Goal: Information Seeking & Learning: Learn about a topic

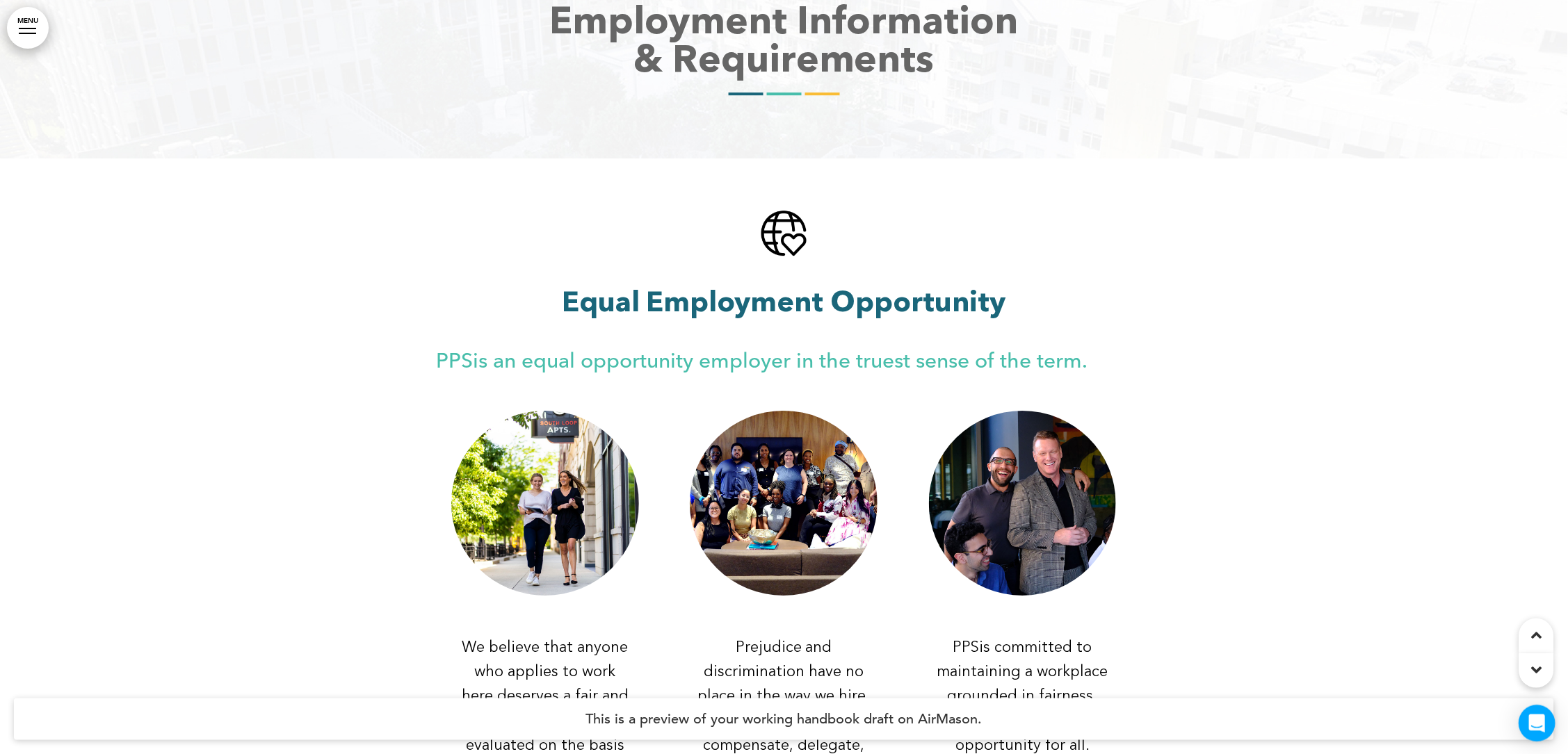
click at [1535, 721] on icon "Open Intercom Messenger" at bounding box center [1537, 724] width 16 height 18
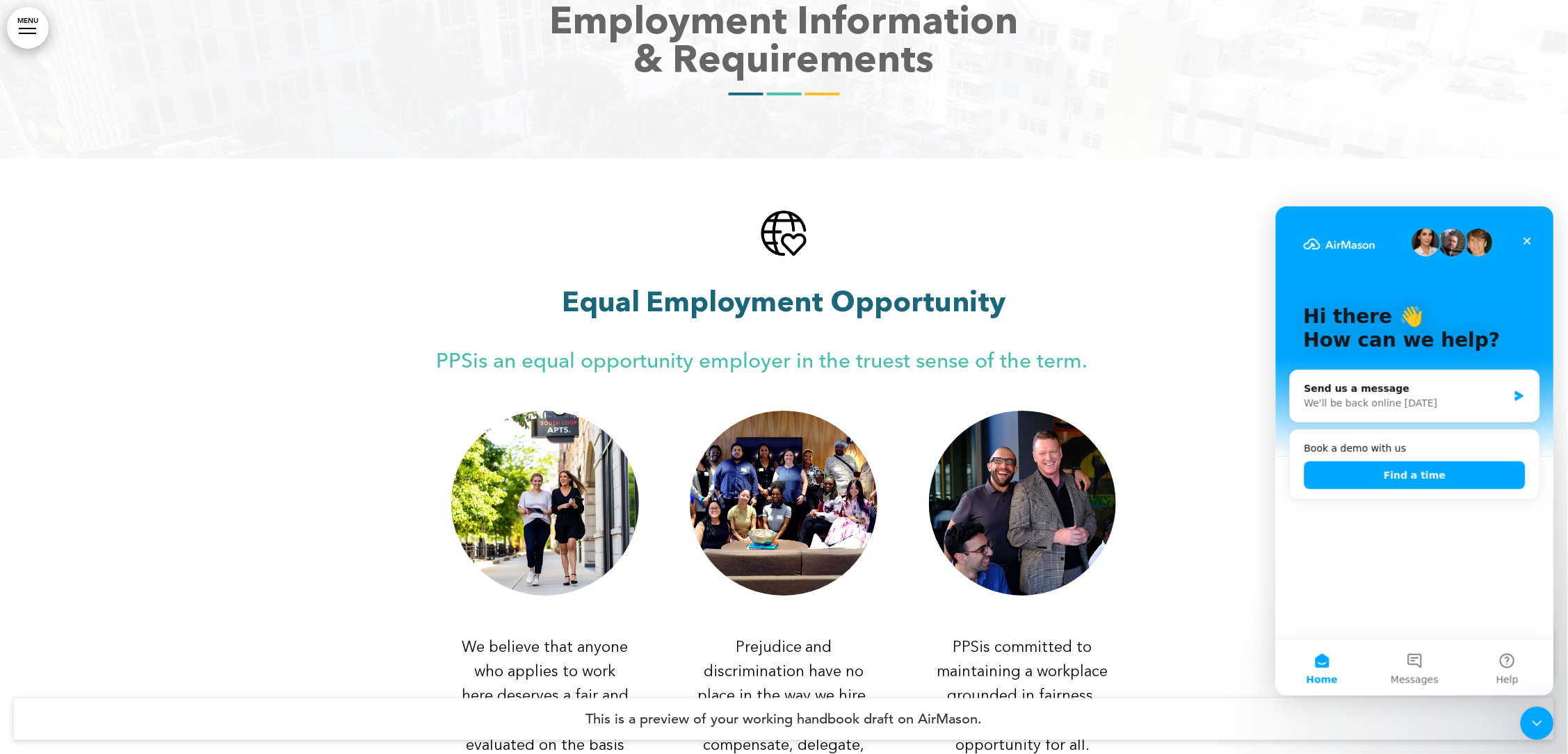
click at [1151, 263] on div at bounding box center [784, 543] width 1568 height 770
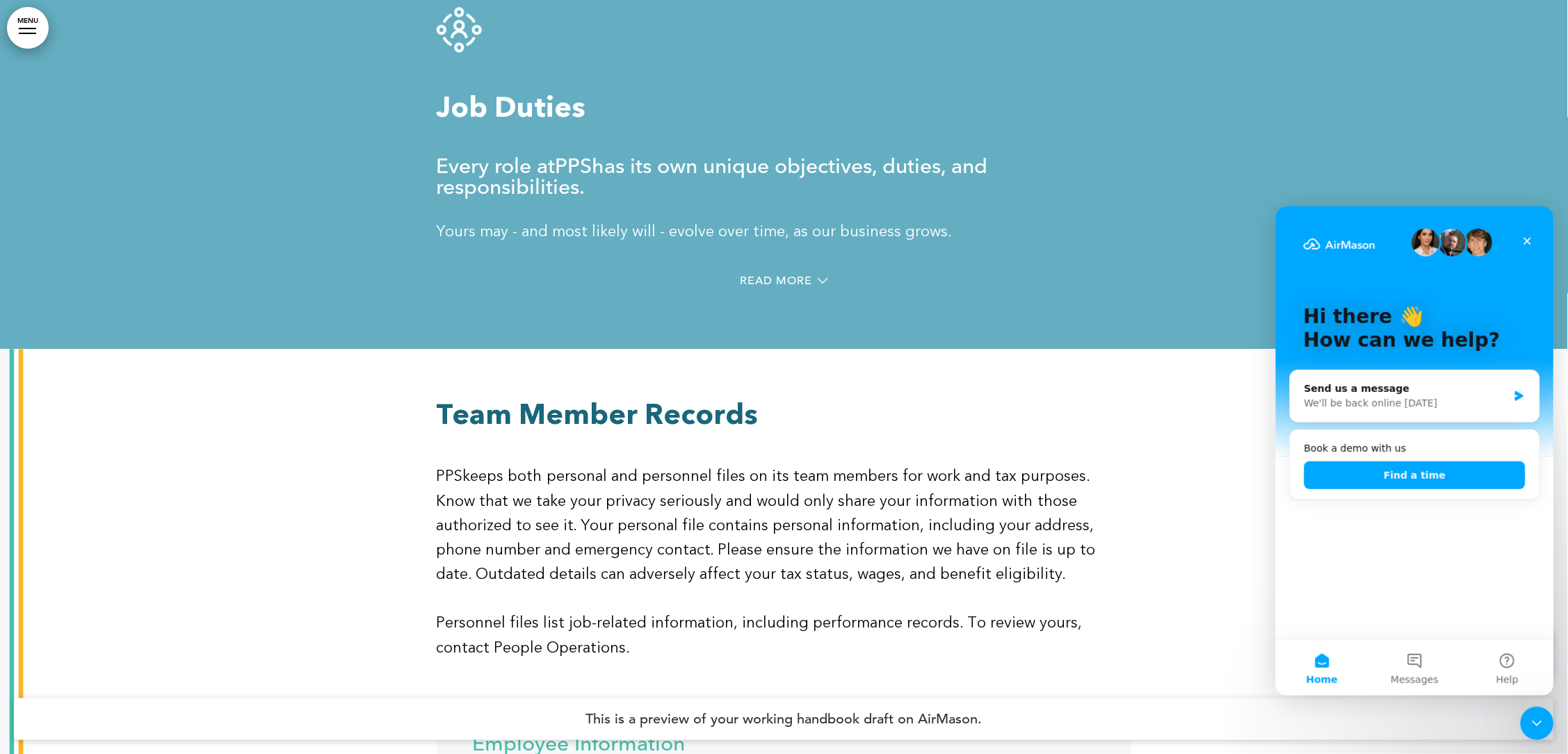
scroll to position [12606, 0]
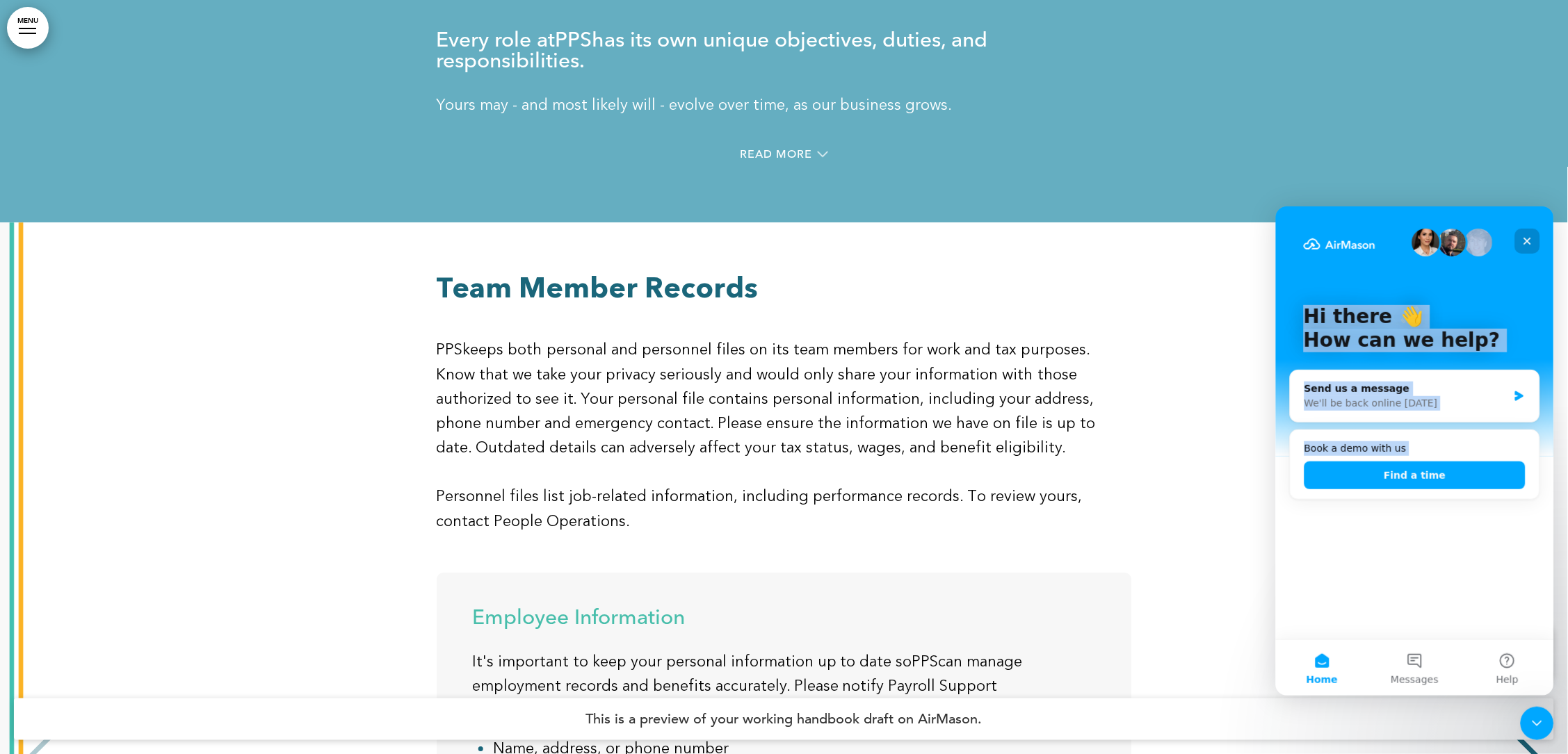
drag, startPoint x: 1544, startPoint y: 249, endPoint x: 1531, endPoint y: 244, distance: 13.9
click at [1531, 244] on div "Hi there 👋 How can we help? Send us a message We'll be back online [DATE] Book …" at bounding box center [1414, 422] width 279 height 433
drag, startPoint x: 1531, startPoint y: 244, endPoint x: 1534, endPoint y: 233, distance: 11.4
click at [1534, 233] on div "Close" at bounding box center [1527, 240] width 25 height 25
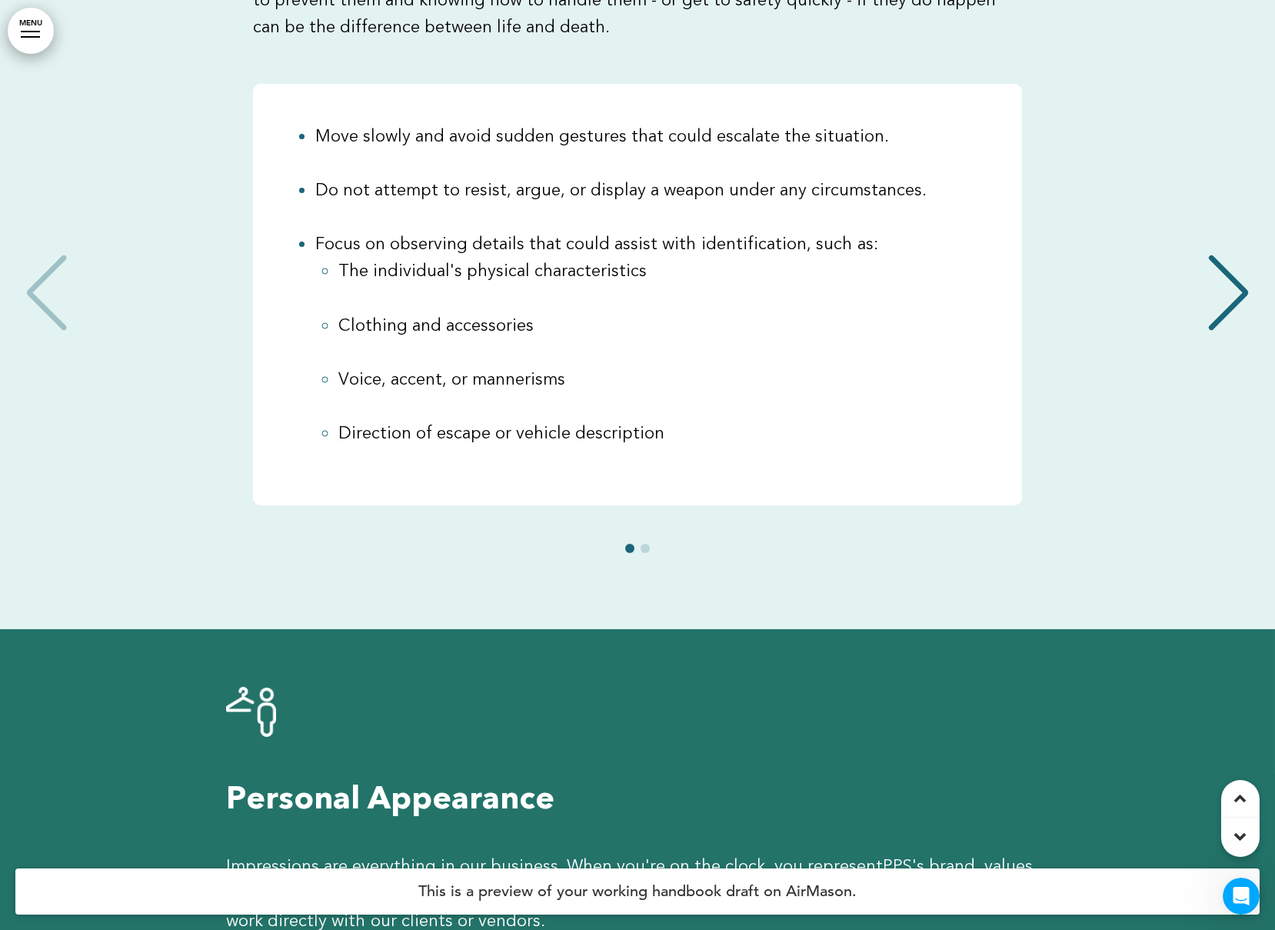
scroll to position [923, 0]
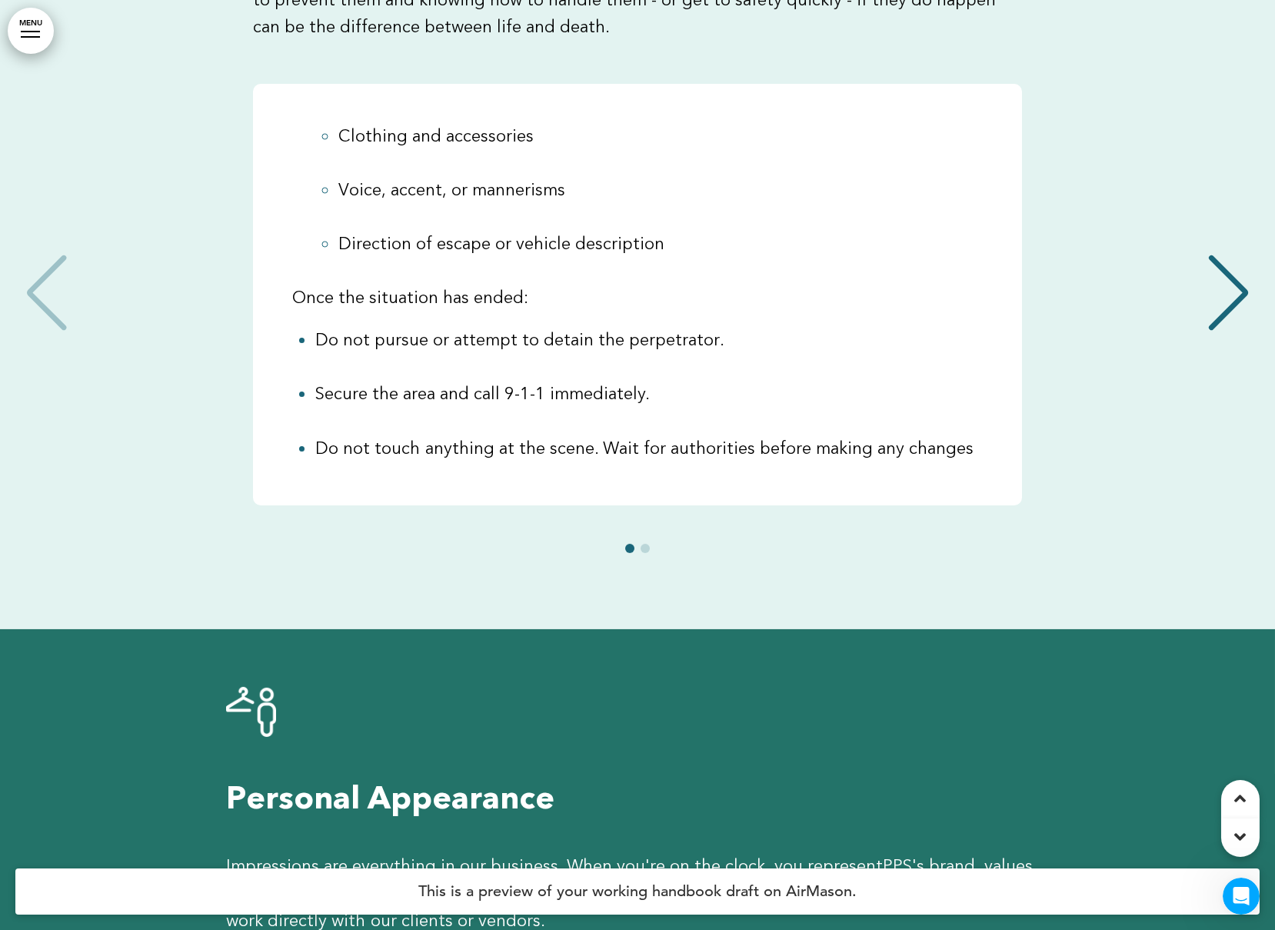
click at [1245, 255] on div "Next slide" at bounding box center [1228, 293] width 47 height 77
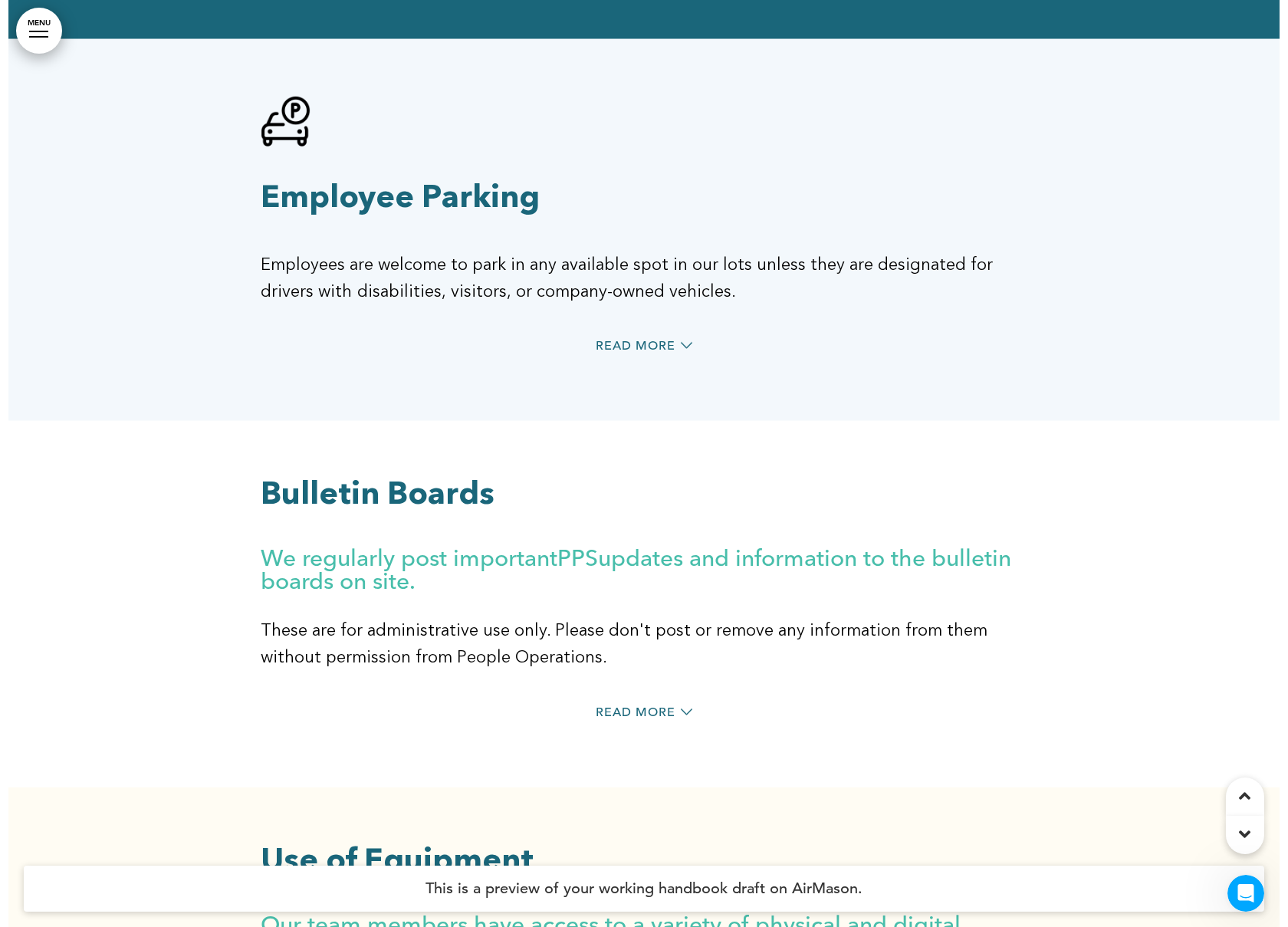
scroll to position [41374, 0]
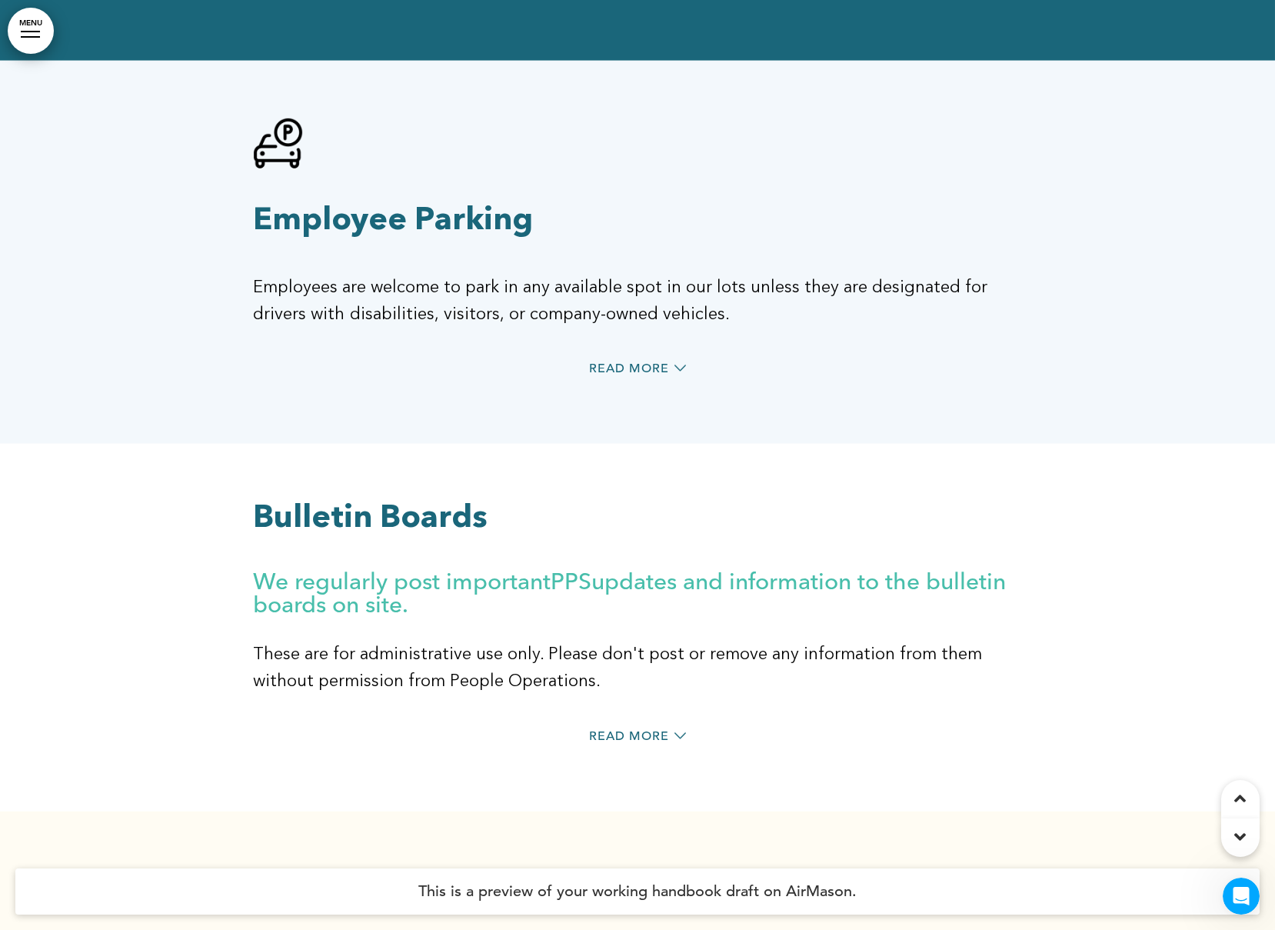
click at [26, 36] on div at bounding box center [30, 37] width 19 height 2
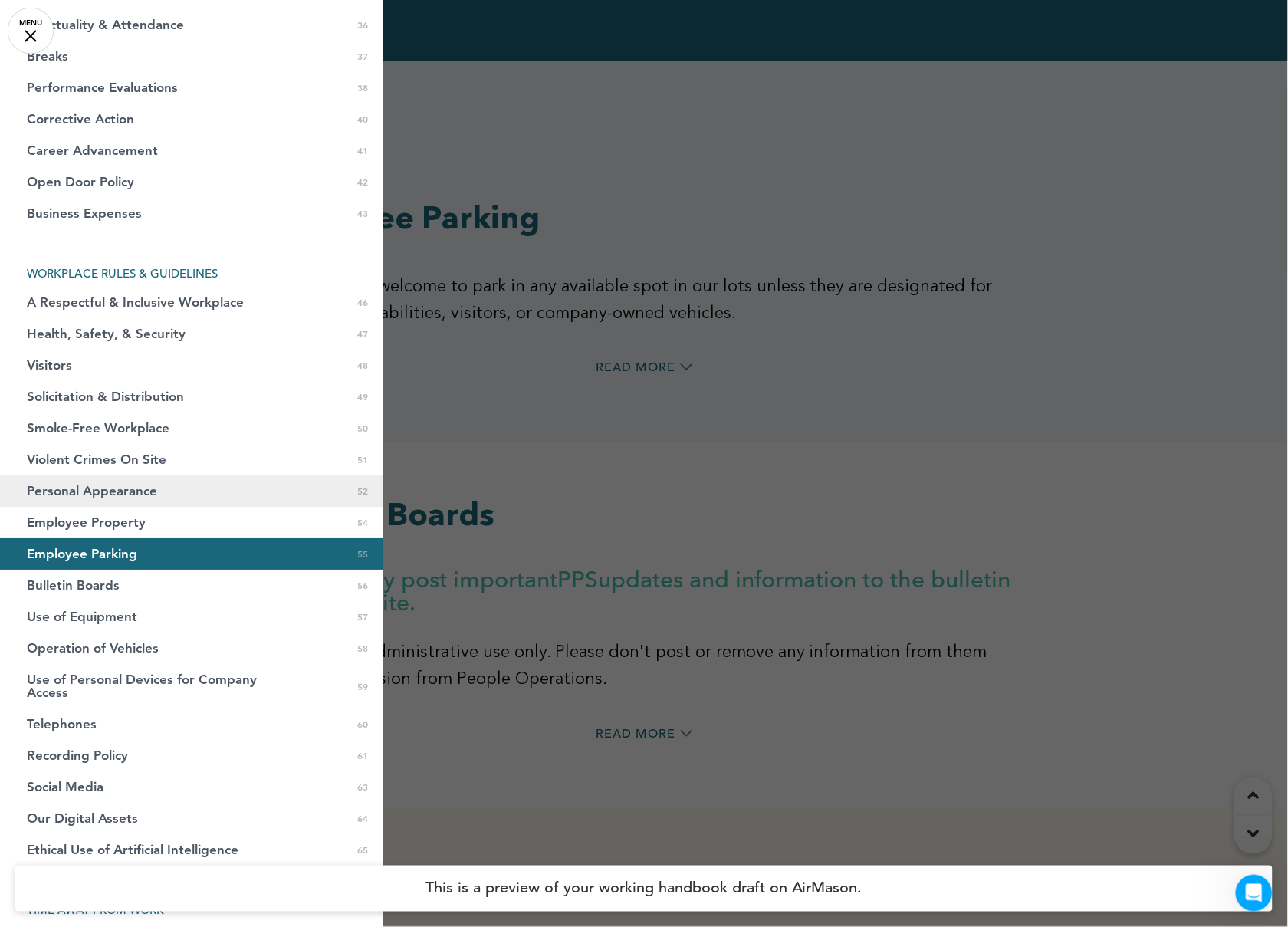
scroll to position [1149, 0]
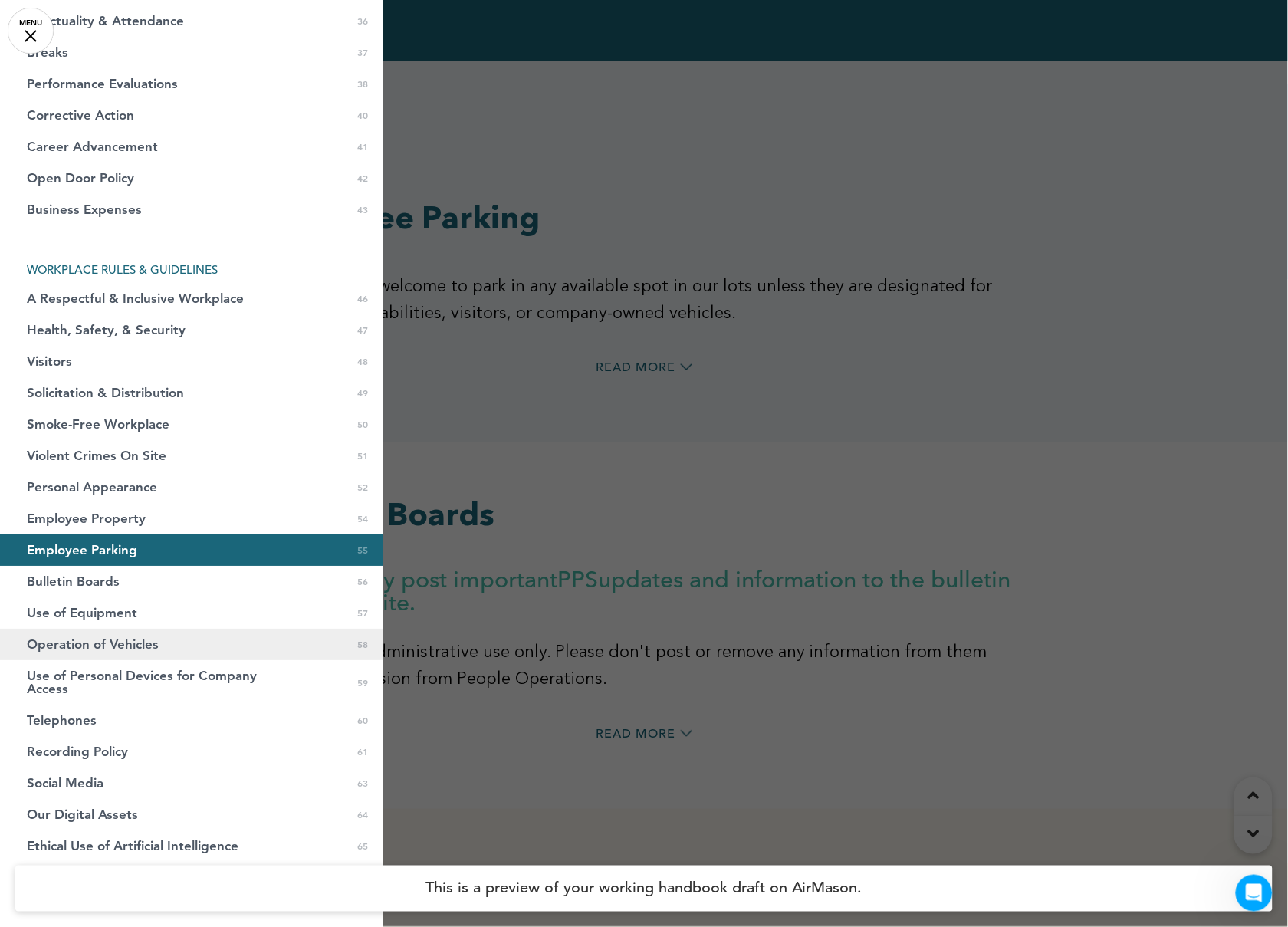
click at [93, 643] on span "Operation of Vehicles" at bounding box center [93, 644] width 132 height 13
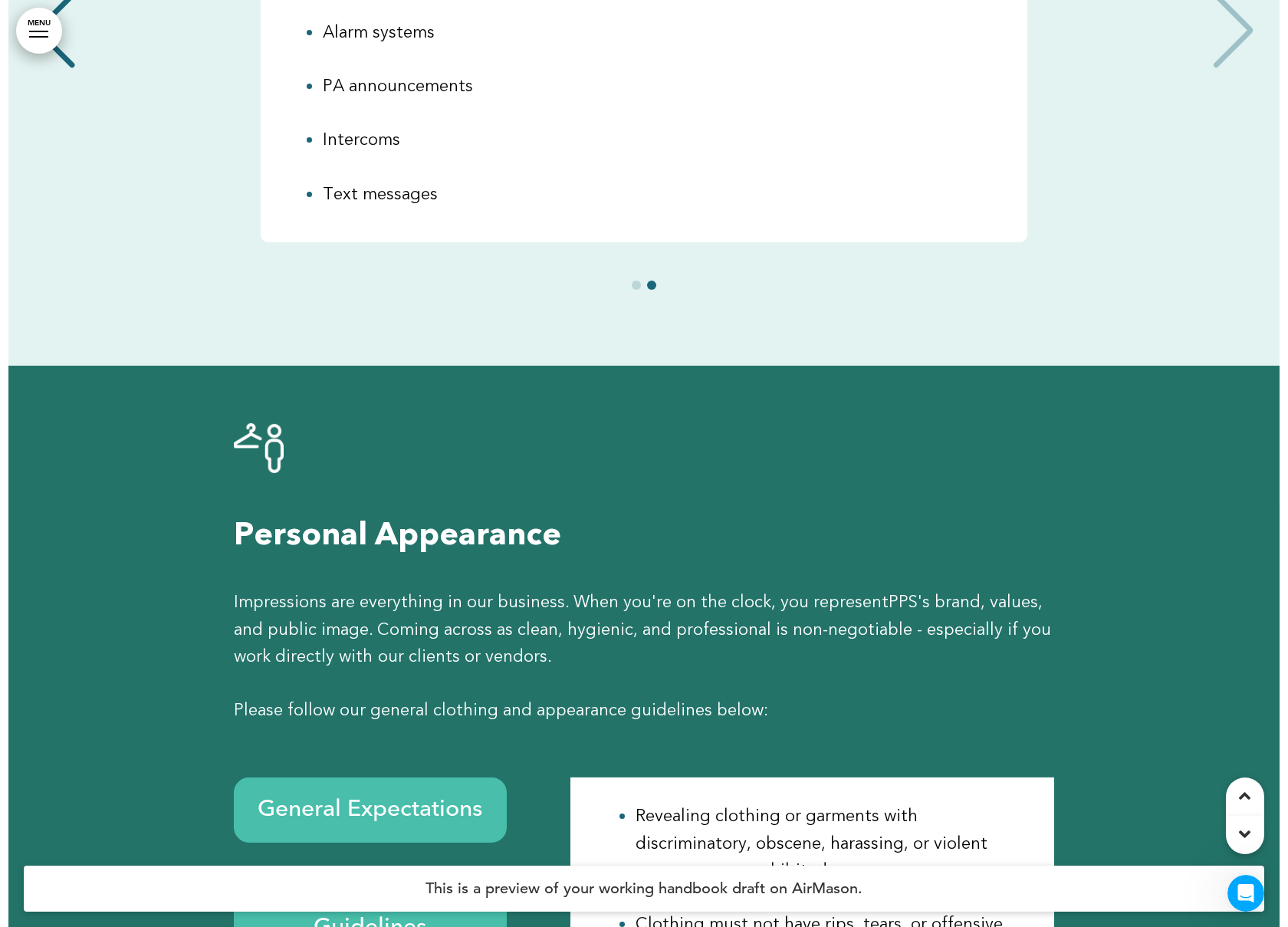
scroll to position [0, 0]
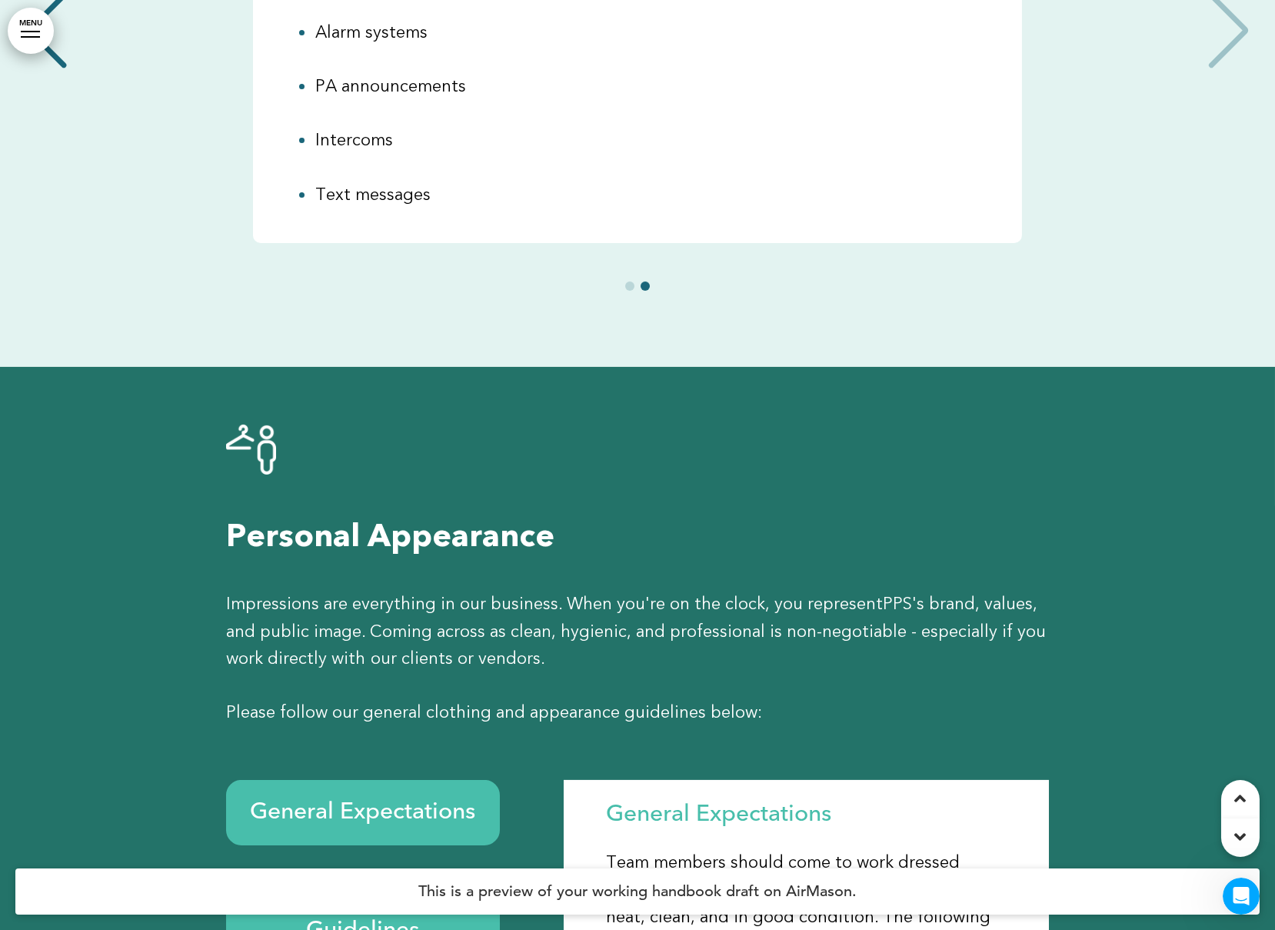
click at [38, 38] on link "MENU" at bounding box center [31, 31] width 46 height 46
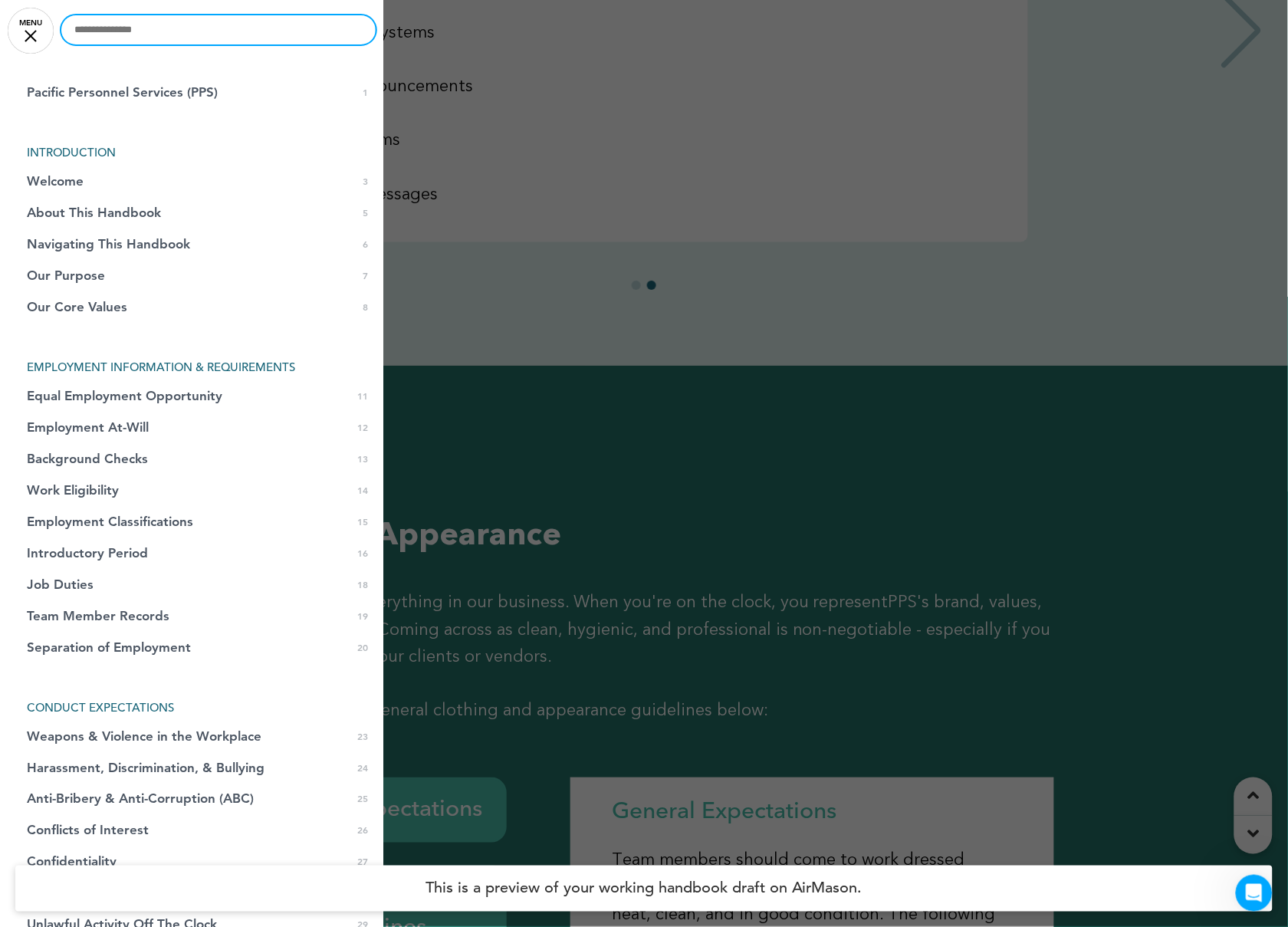
click at [148, 38] on input "text" at bounding box center [218, 29] width 314 height 29
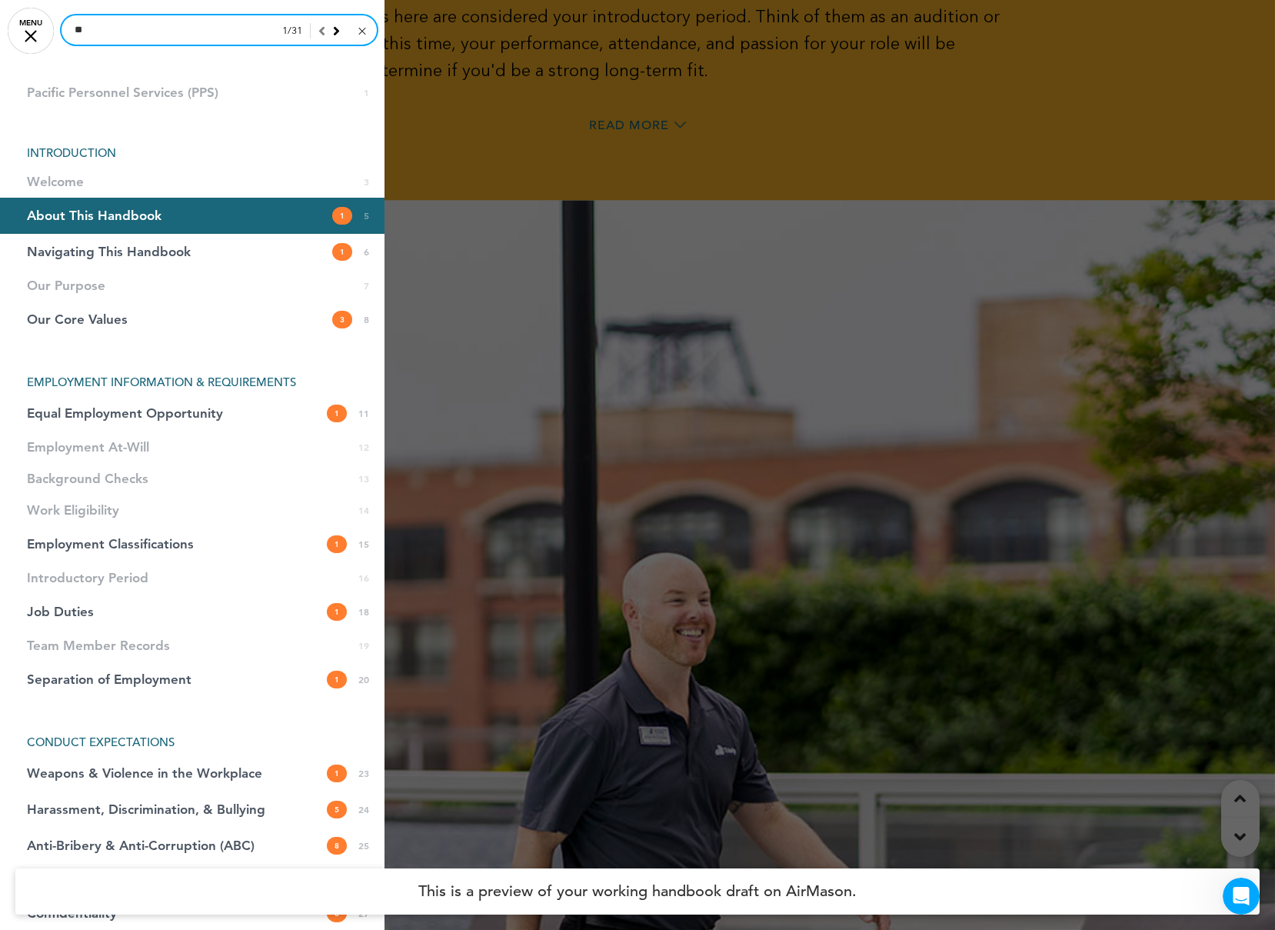
scroll to position [2969, 0]
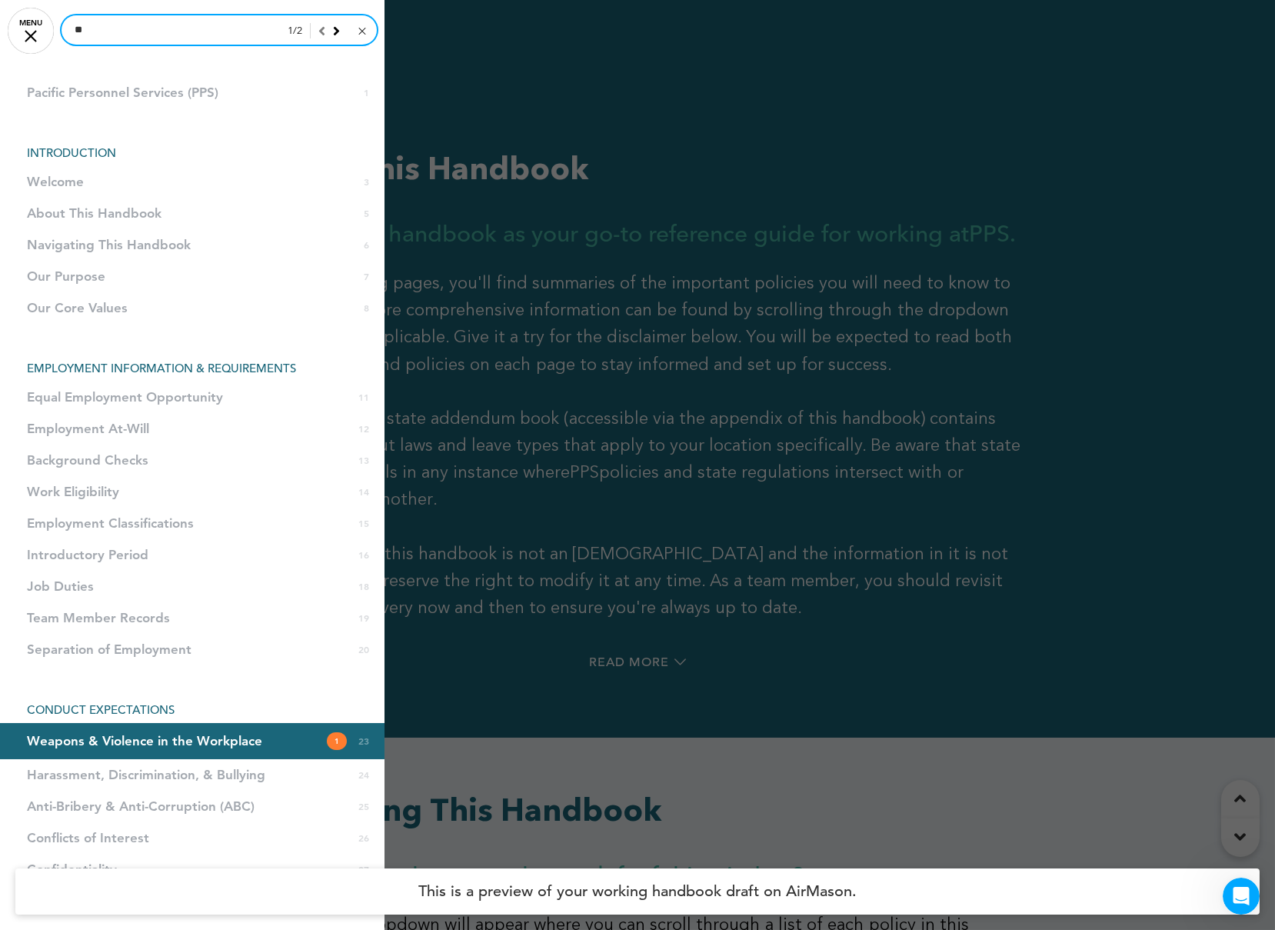
type input "*"
type input "****"
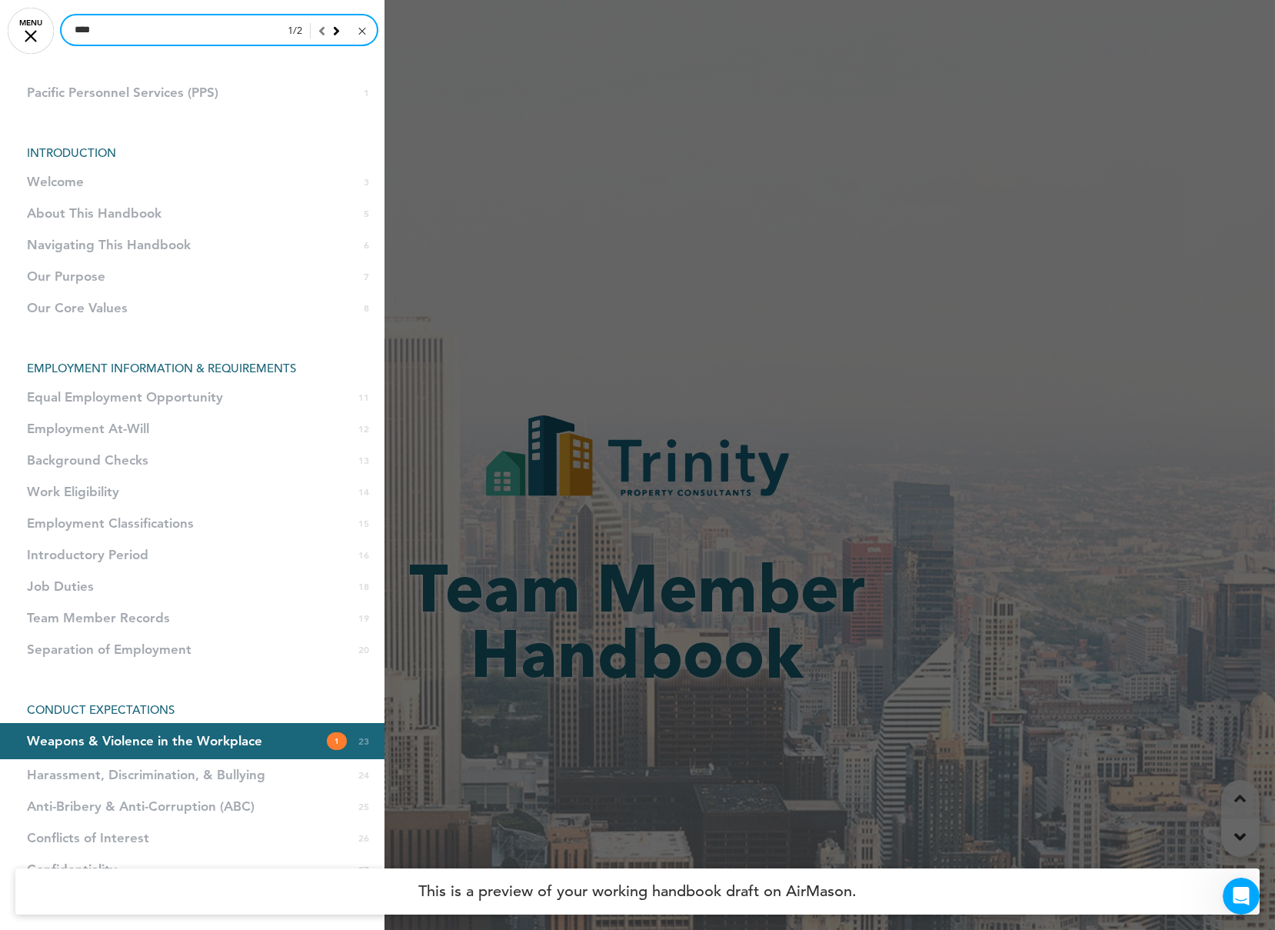
scroll to position [17446, 0]
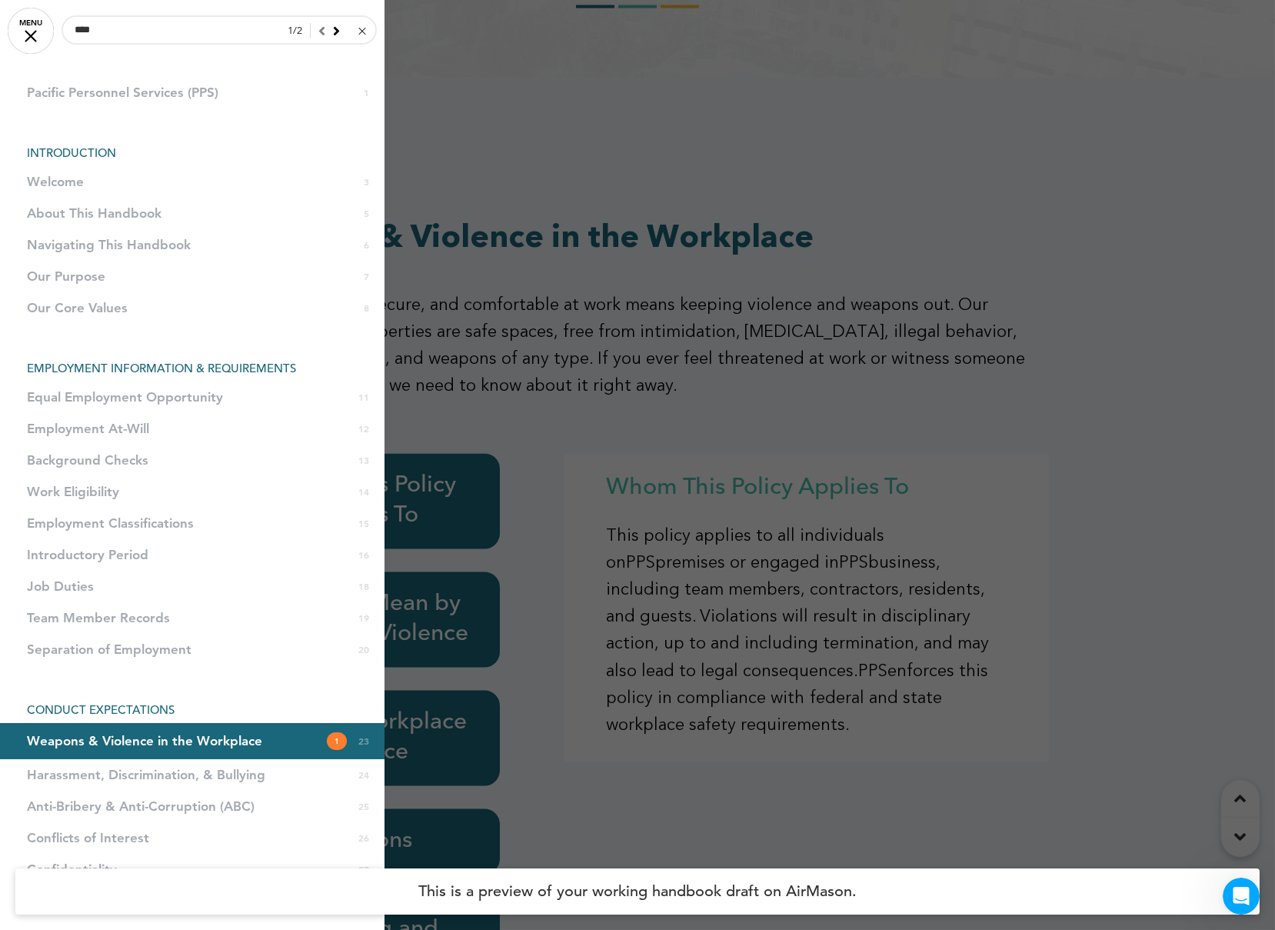
click at [267, 78] on li "Pacific Personnel Services (PPS) 1" at bounding box center [192, 93] width 384 height 32
click at [39, 42] on link "MENU" at bounding box center [31, 31] width 46 height 46
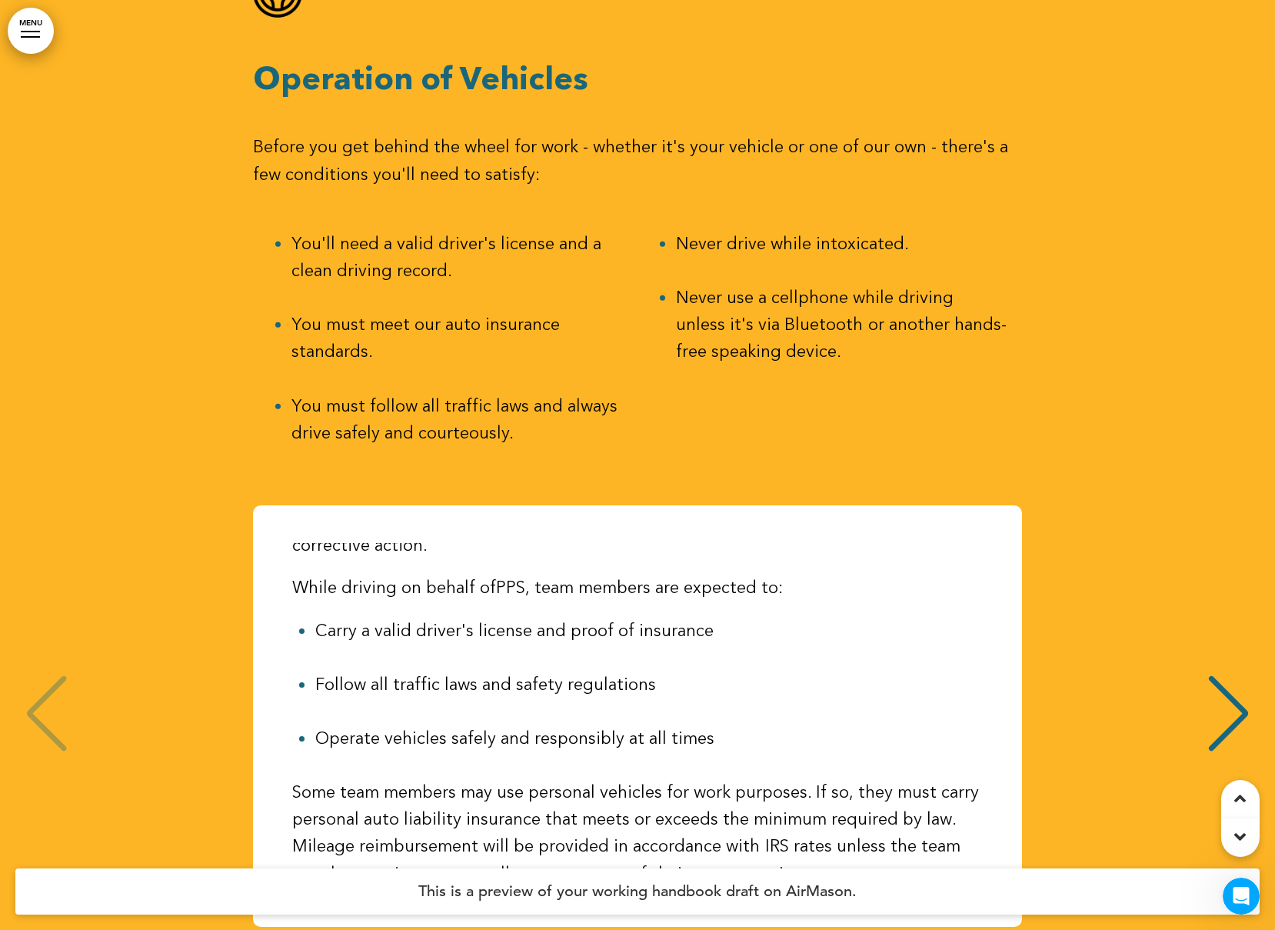
scroll to position [42878, 0]
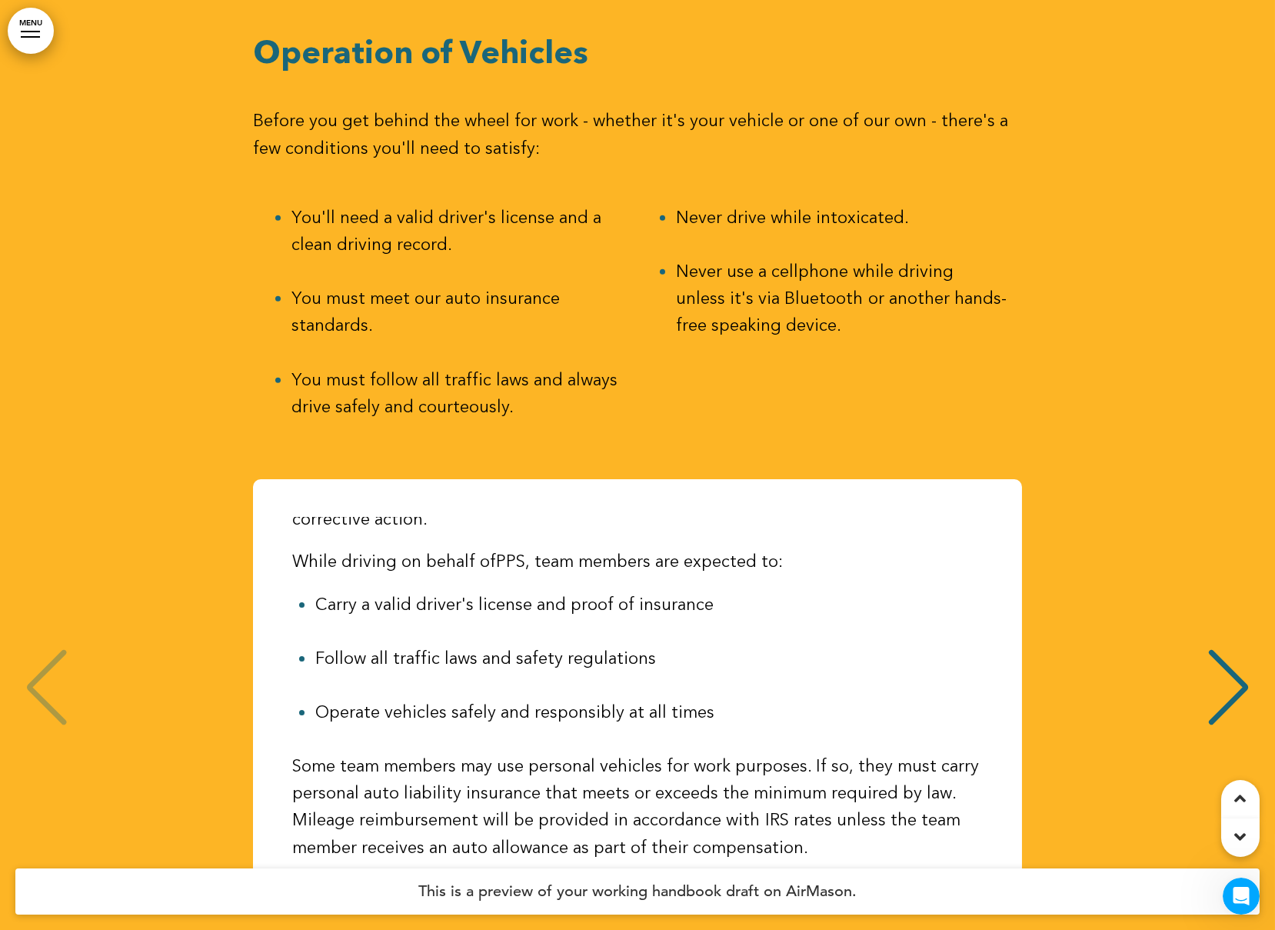
click at [1214, 649] on div "Next slide" at bounding box center [1228, 687] width 47 height 77
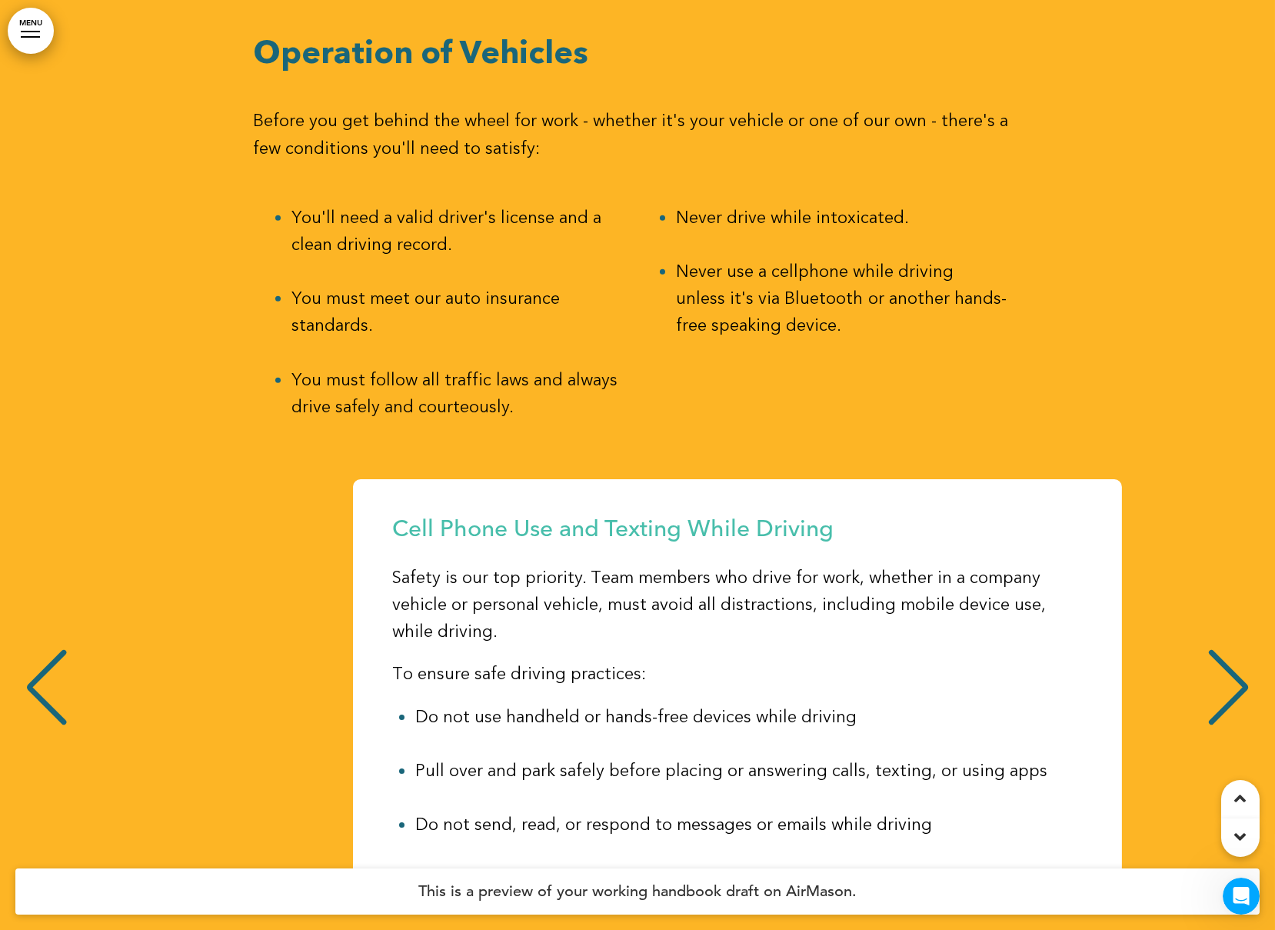
scroll to position [0, 1252]
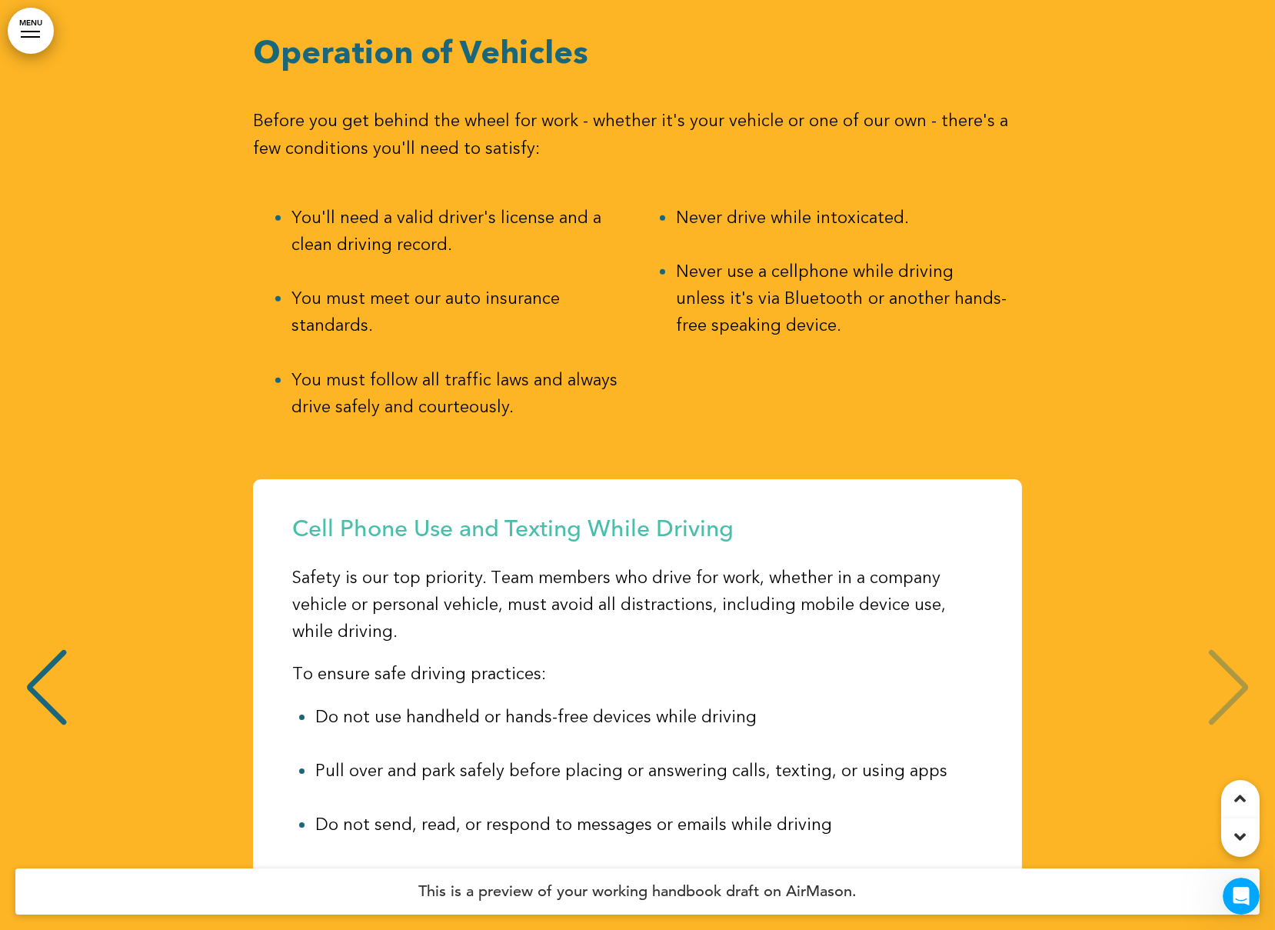
click at [1214, 536] on div "Cell Phone Use and Texting While Driving Safety is our top priority. Team membe…" at bounding box center [637, 689] width 1244 height 421
drag, startPoint x: 58, startPoint y: 519, endPoint x: 65, endPoint y: 518, distance: 7.7
click at [59, 649] on div "Previous slide" at bounding box center [46, 687] width 47 height 77
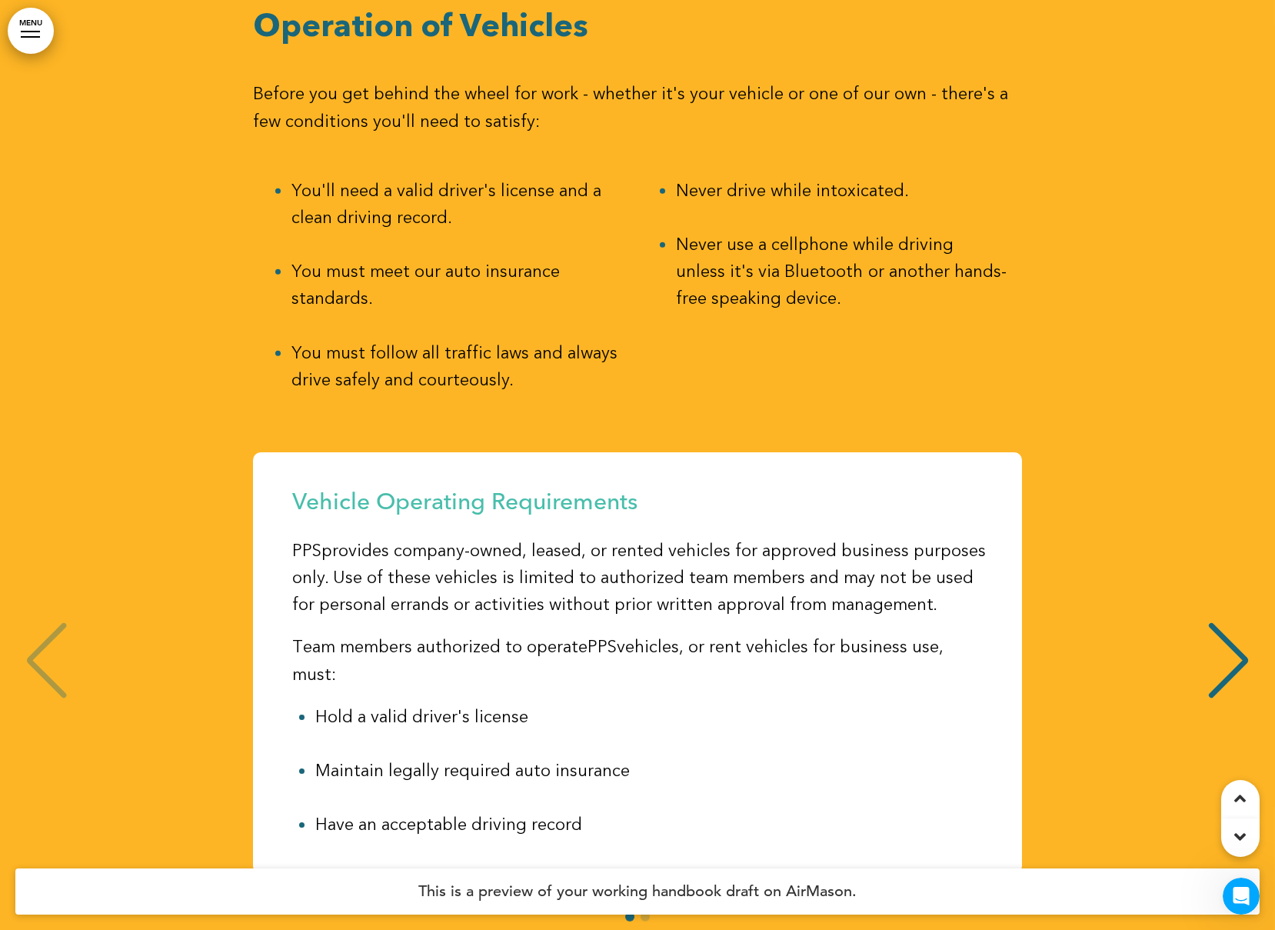
scroll to position [42878, 0]
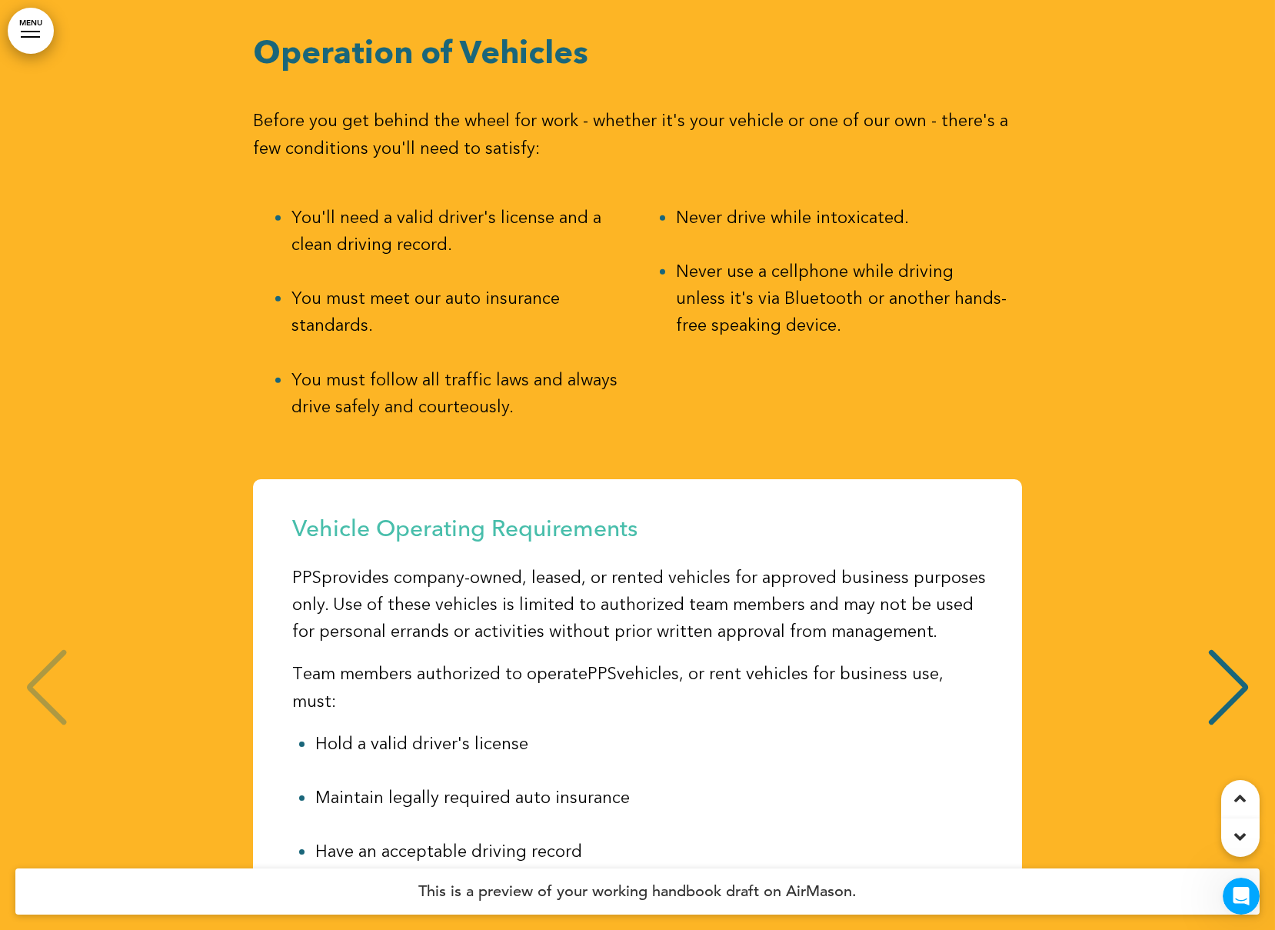
click at [821, 192] on td "Never drive while intoxicated. Never use a cellphone while driving unless it's …" at bounding box center [829, 326] width 384 height 274
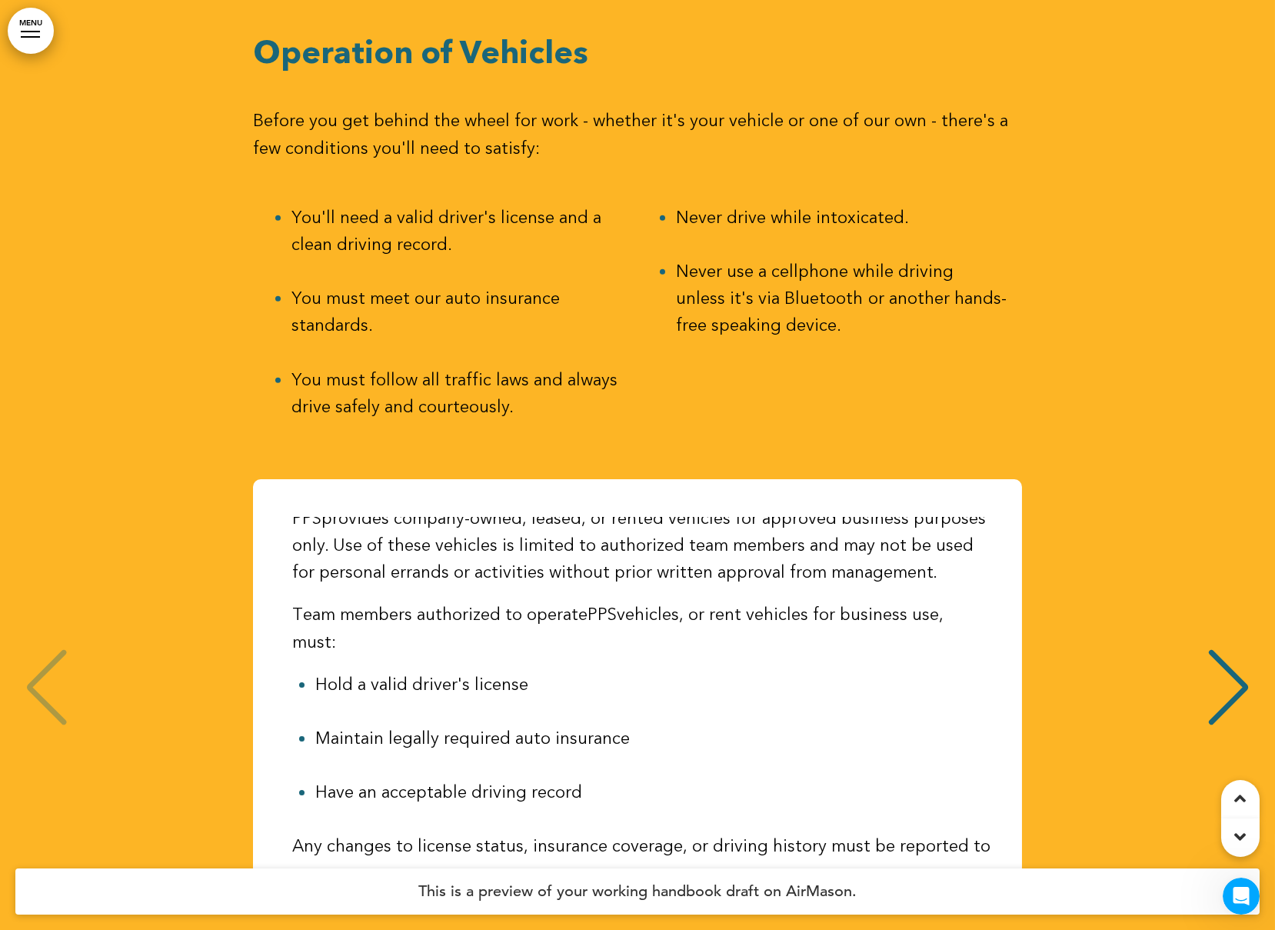
scroll to position [0, 0]
